Goal: Navigation & Orientation: Find specific page/section

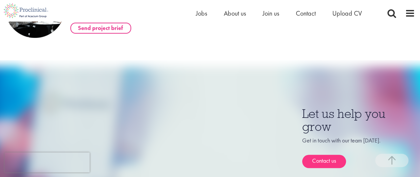
scroll to position [299, 0]
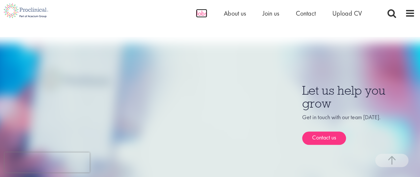
click at [199, 14] on span "Jobs" at bounding box center [201, 13] width 11 height 9
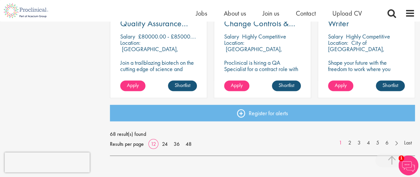
scroll to position [564, 0]
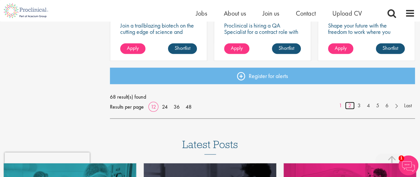
click at [352, 106] on link "2" at bounding box center [350, 106] width 10 height 8
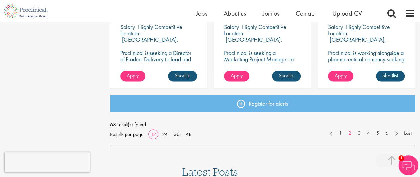
scroll to position [564, 0]
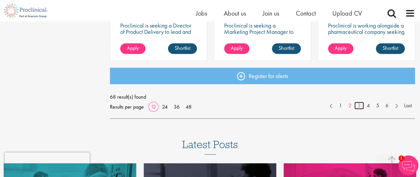
click at [361, 105] on link "3" at bounding box center [359, 106] width 10 height 8
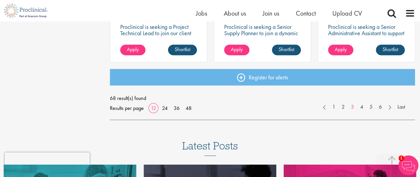
scroll to position [564, 0]
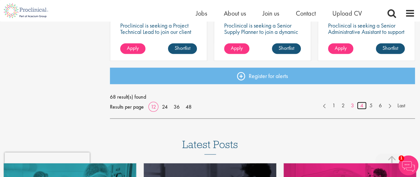
click at [361, 106] on link "4" at bounding box center [362, 106] width 10 height 8
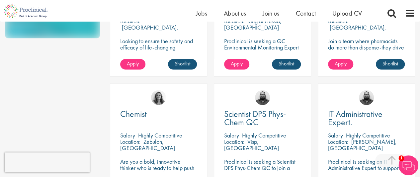
scroll to position [498, 0]
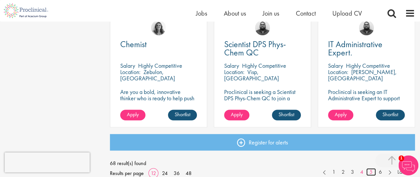
click at [370, 169] on link "5" at bounding box center [371, 172] width 10 height 8
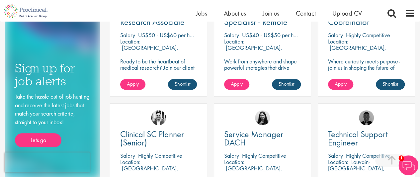
scroll to position [166, 0]
